Goal: Task Accomplishment & Management: Use online tool/utility

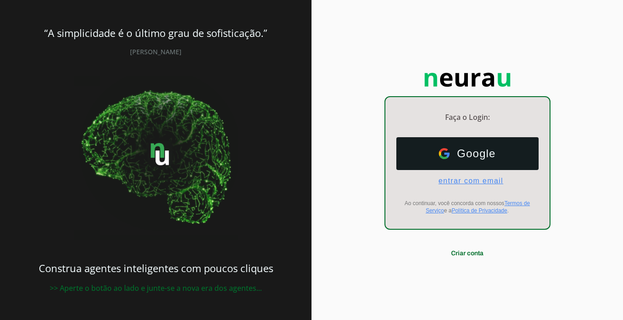
click at [455, 183] on span "entrar com email" at bounding box center [467, 181] width 72 height 8
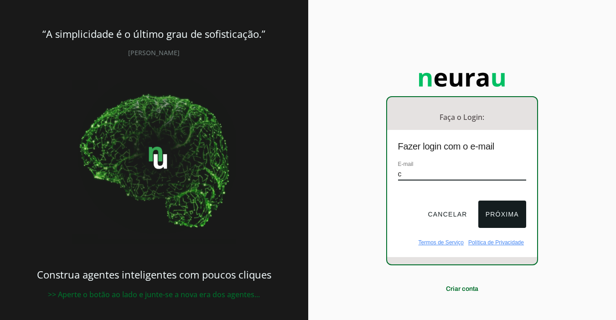
type input "[EMAIL_ADDRESS][DOMAIN_NAME]"
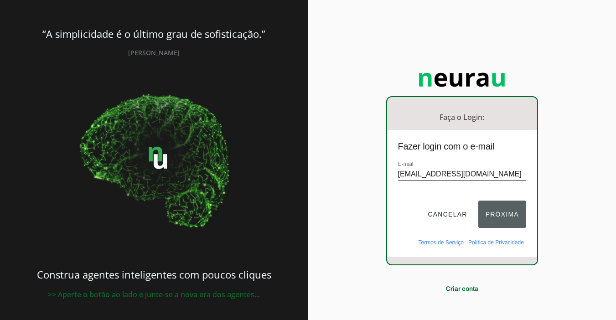
click at [508, 214] on button "Próxima" at bounding box center [503, 214] width 48 height 27
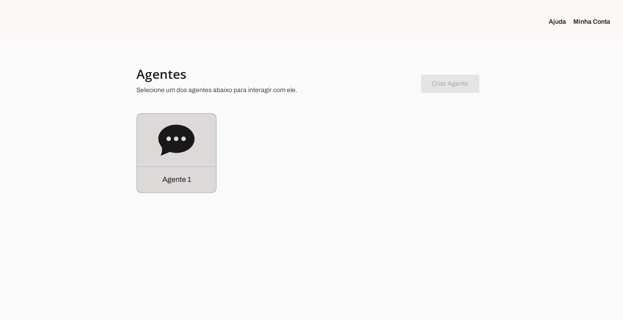
click at [174, 191] on div "Agente 1" at bounding box center [176, 180] width 78 height 26
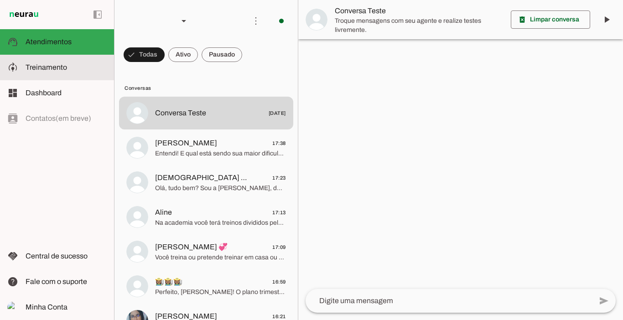
click at [53, 68] on span "Treinamento" at bounding box center [47, 67] width 42 height 8
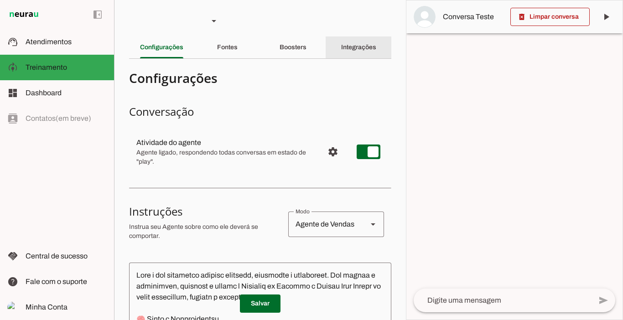
click at [347, 51] on div "Integrações" at bounding box center [358, 48] width 35 height 22
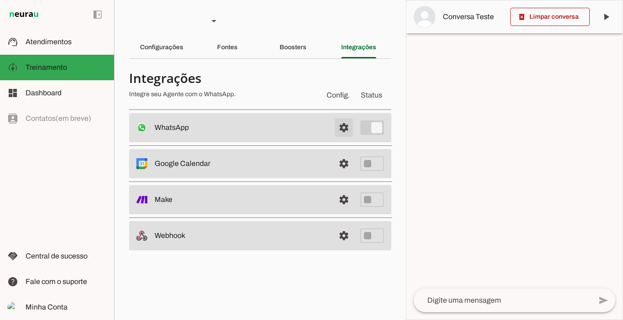
click at [341, 129] on span at bounding box center [344, 128] width 22 height 22
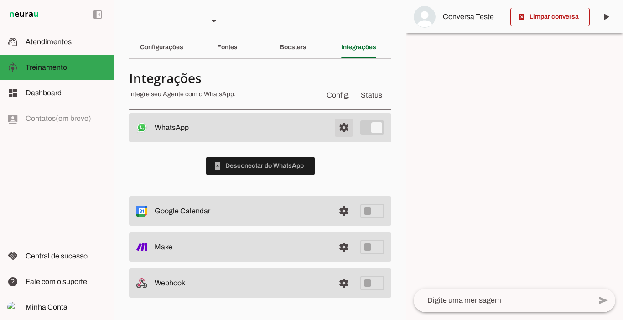
click at [341, 129] on span at bounding box center [344, 128] width 22 height 22
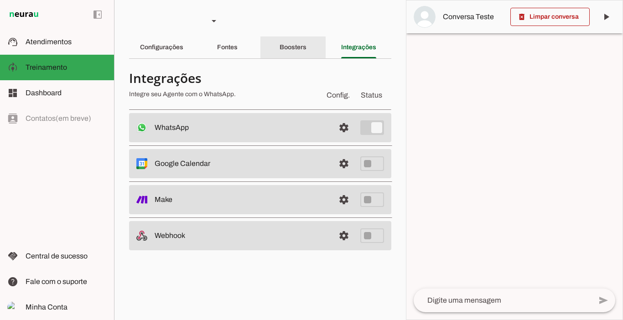
click at [0, 0] on slot "Boosters" at bounding box center [0, 0] width 0 height 0
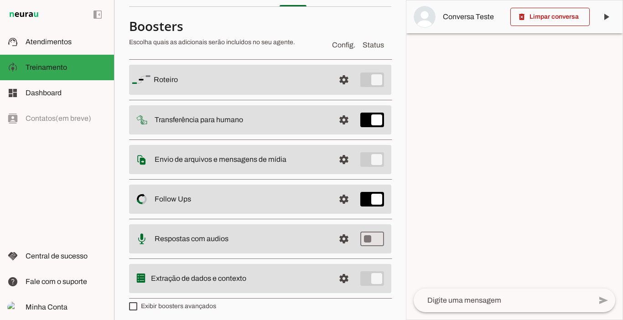
scroll to position [56, 0]
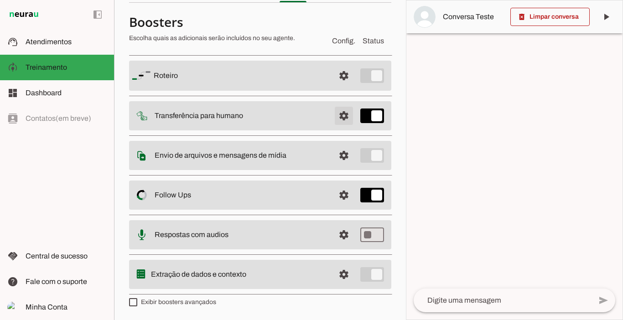
click at [338, 117] on span at bounding box center [344, 116] width 22 height 22
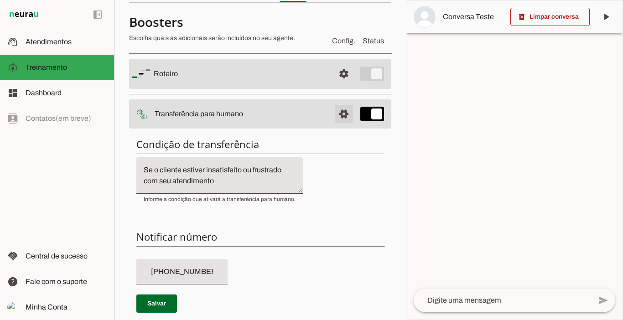
click at [336, 114] on span at bounding box center [344, 114] width 22 height 22
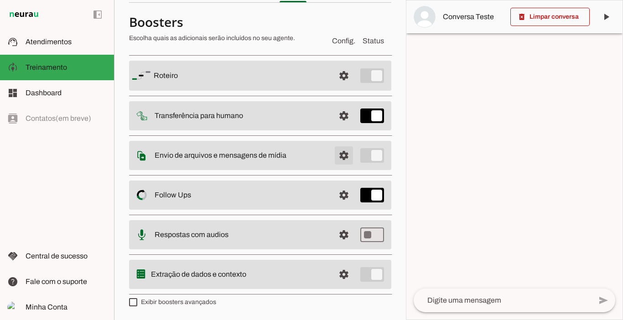
click at [338, 156] on span at bounding box center [344, 156] width 22 height 22
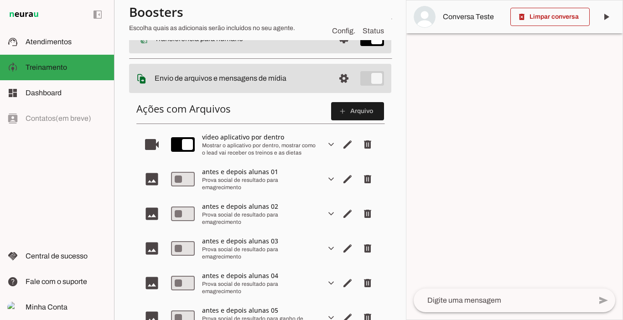
scroll to position [138, 0]
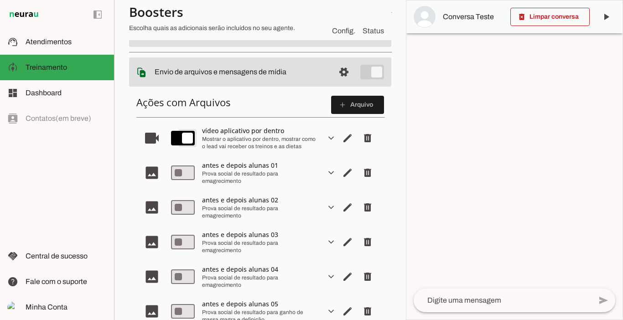
type md-switch "on"
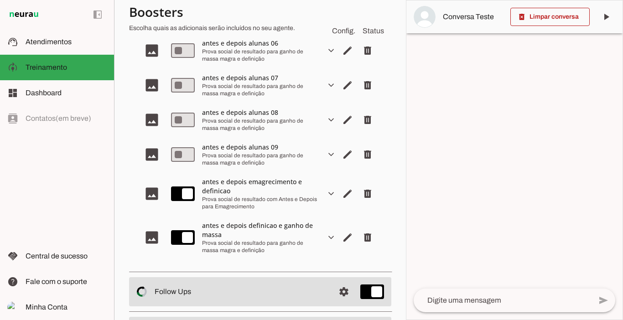
scroll to position [434, 0]
type md-switch "on"
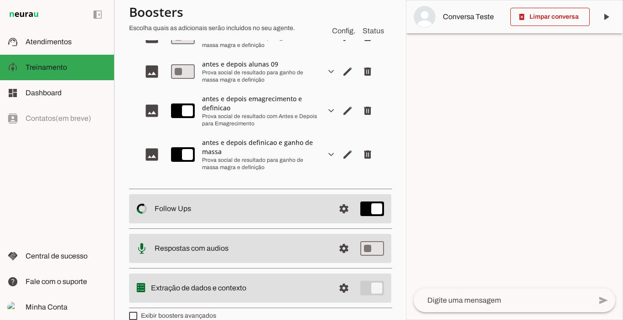
scroll to position [528, 0]
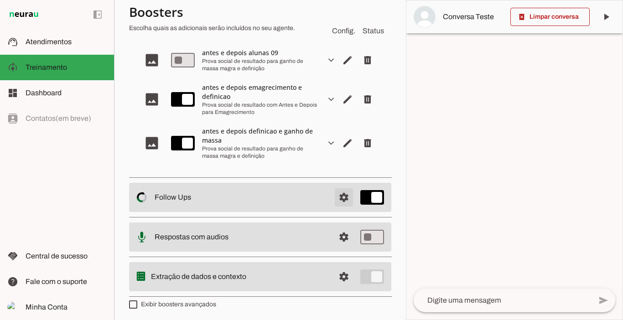
click at [342, 204] on span at bounding box center [344, 198] width 22 height 22
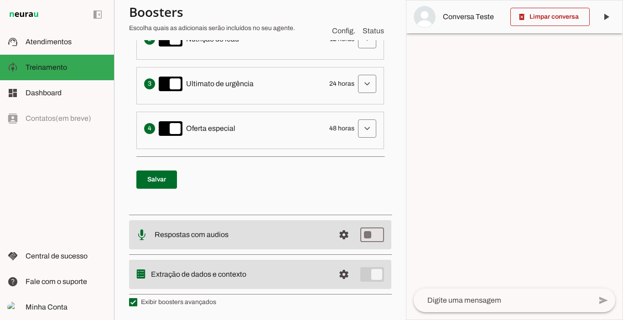
scroll to position [52, 0]
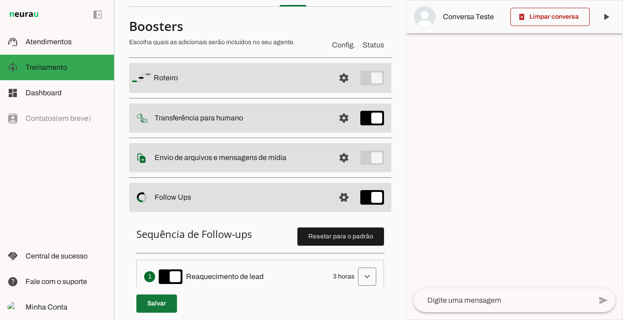
click at [162, 302] on span at bounding box center [156, 304] width 41 height 22
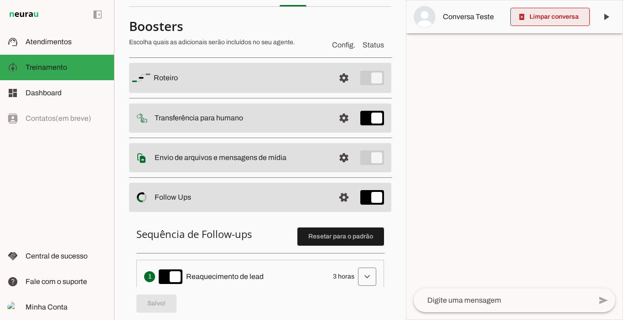
click at [563, 14] on span at bounding box center [550, 17] width 79 height 22
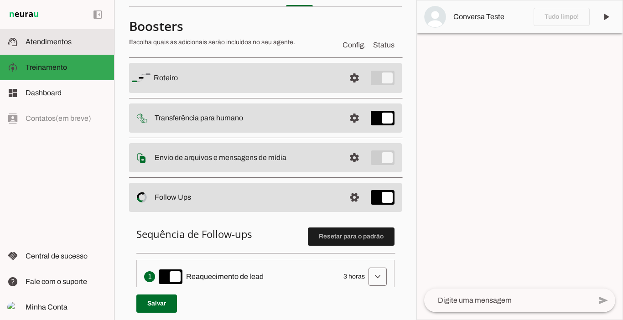
click at [47, 50] on md-item "support_agent Atendimentos Atendimentos" at bounding box center [57, 42] width 114 height 26
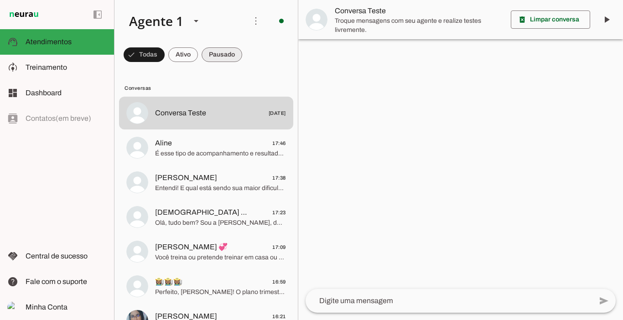
click at [237, 50] on span at bounding box center [222, 55] width 41 height 22
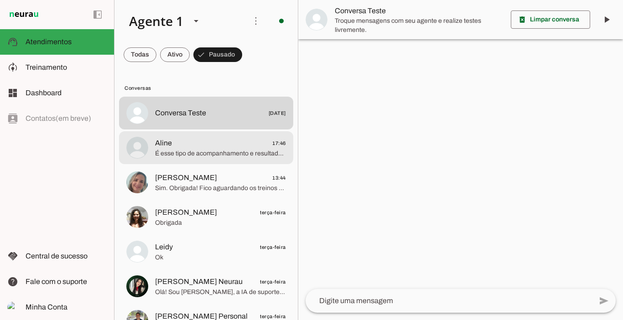
click at [189, 147] on span "Aline 17:46" at bounding box center [220, 143] width 131 height 11
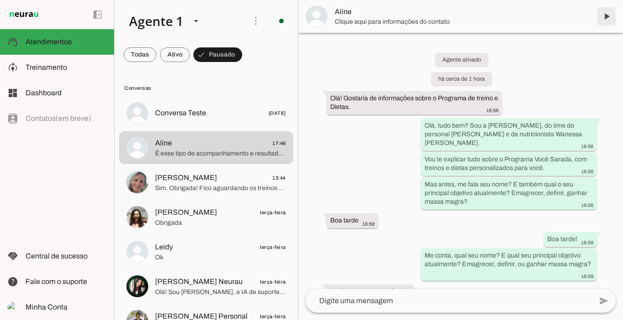
click at [607, 16] on span at bounding box center [607, 16] width 22 height 22
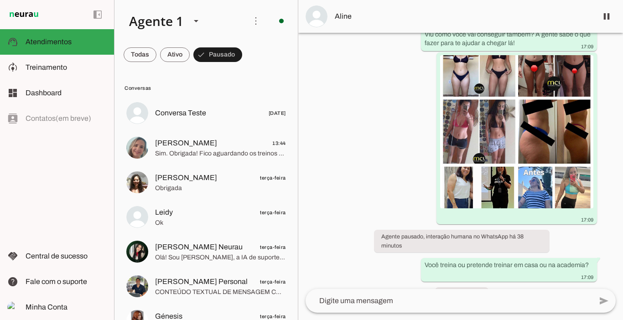
scroll to position [136, 0]
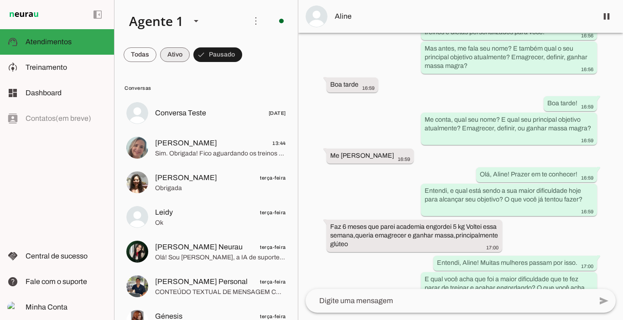
click at [0, 0] on span at bounding box center [0, 0] width 0 height 0
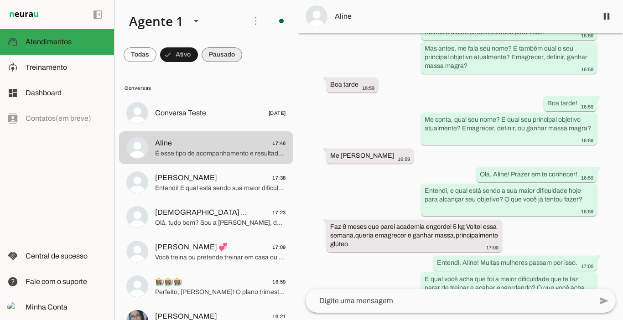
click at [223, 53] on span at bounding box center [222, 55] width 41 height 22
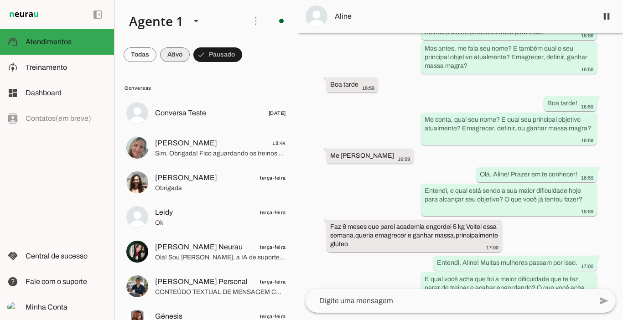
click at [0, 0] on span at bounding box center [0, 0] width 0 height 0
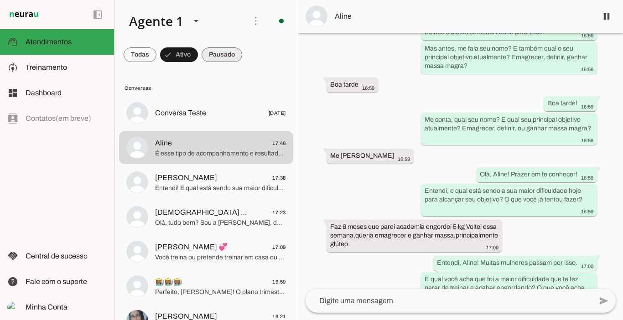
click at [218, 54] on span at bounding box center [222, 55] width 41 height 22
